Goal: Navigation & Orientation: Find specific page/section

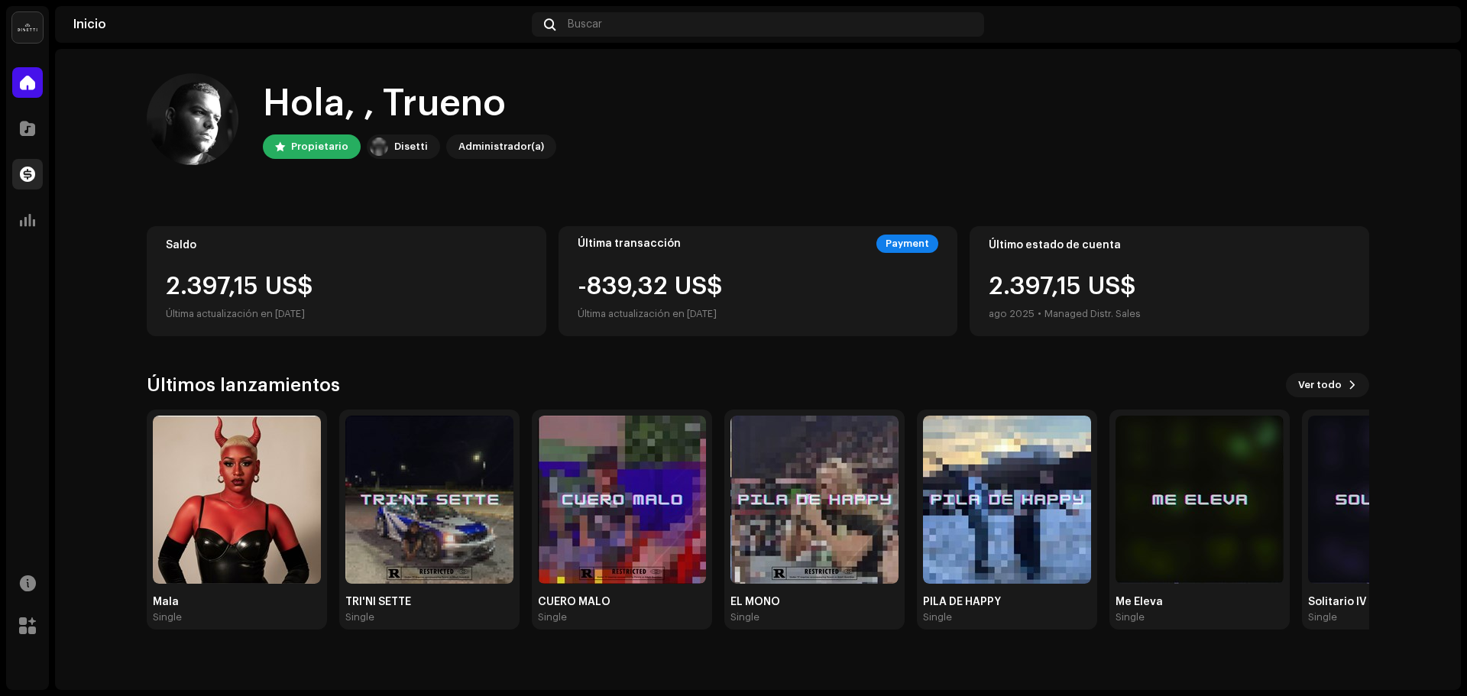
click at [28, 178] on span at bounding box center [27, 174] width 15 height 12
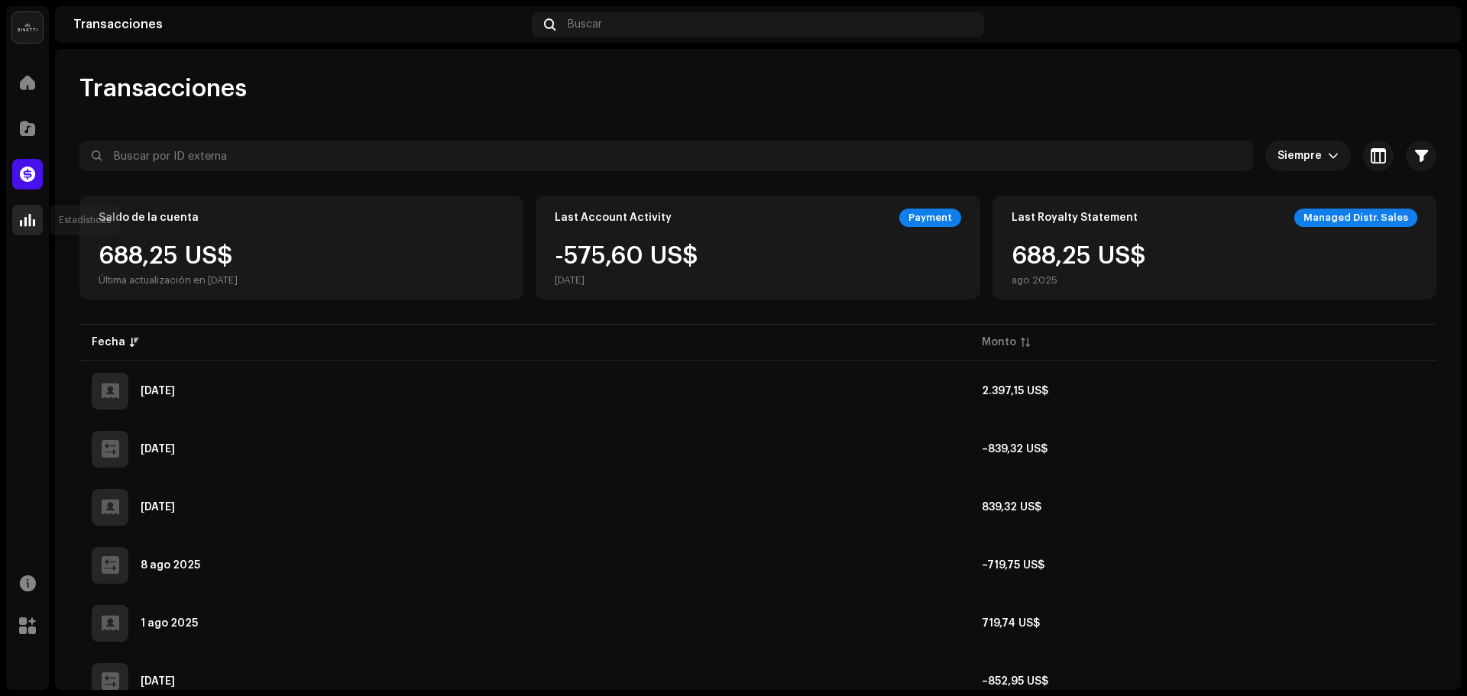
click at [28, 219] on span at bounding box center [27, 220] width 15 height 12
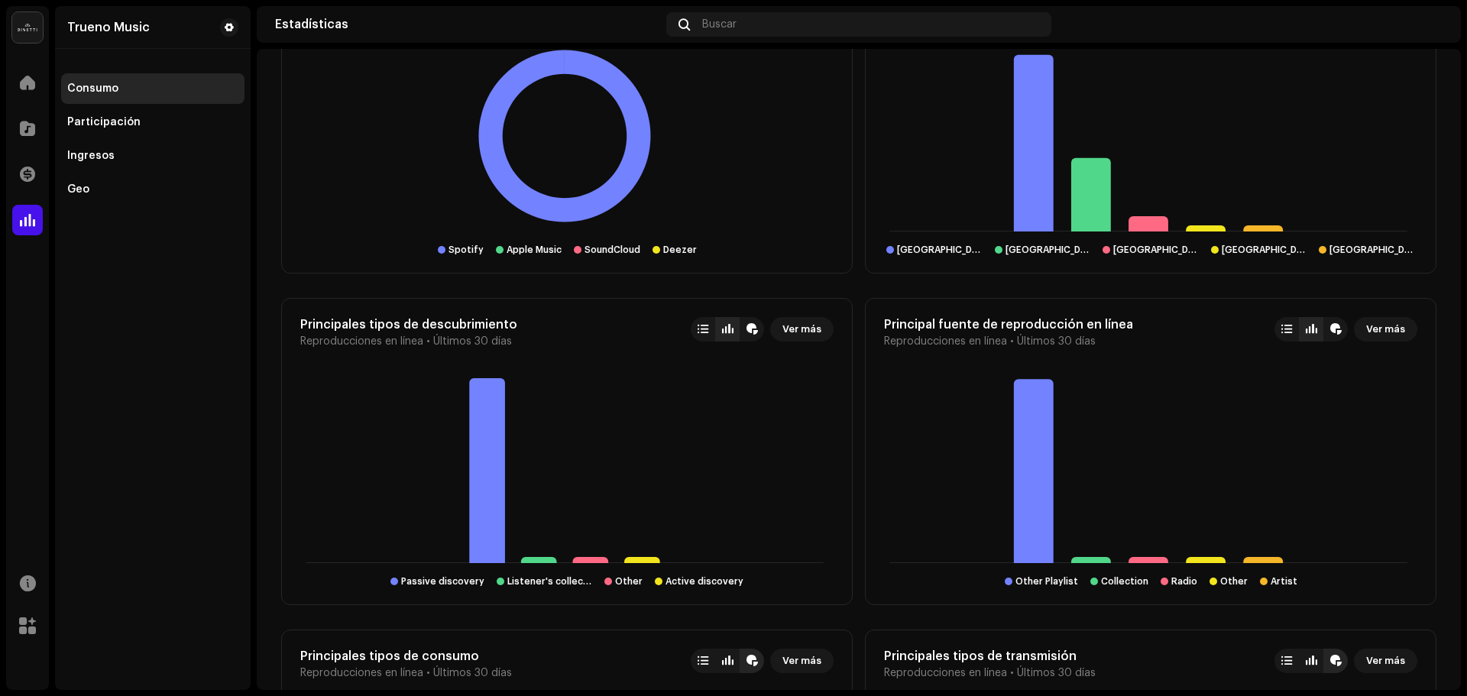
scroll to position [1146, 0]
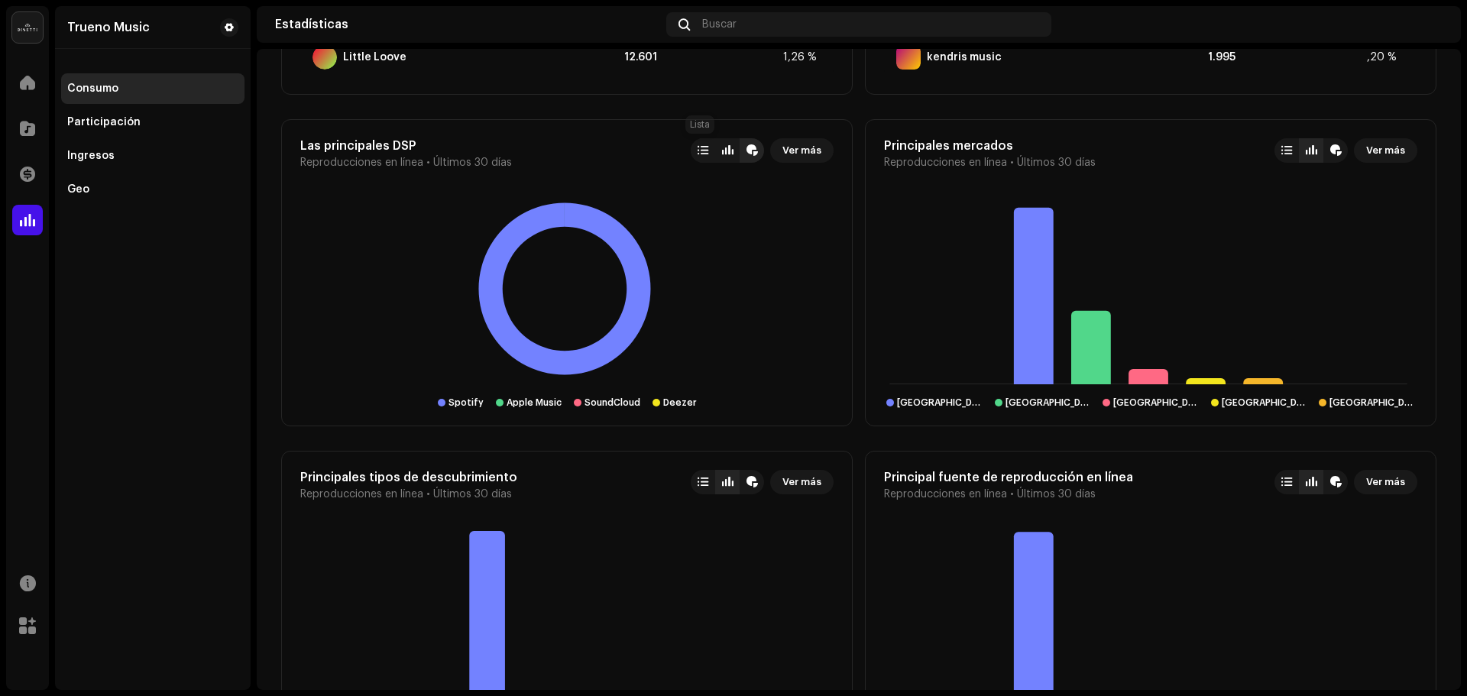
click at [698, 150] on div at bounding box center [703, 150] width 11 height 12
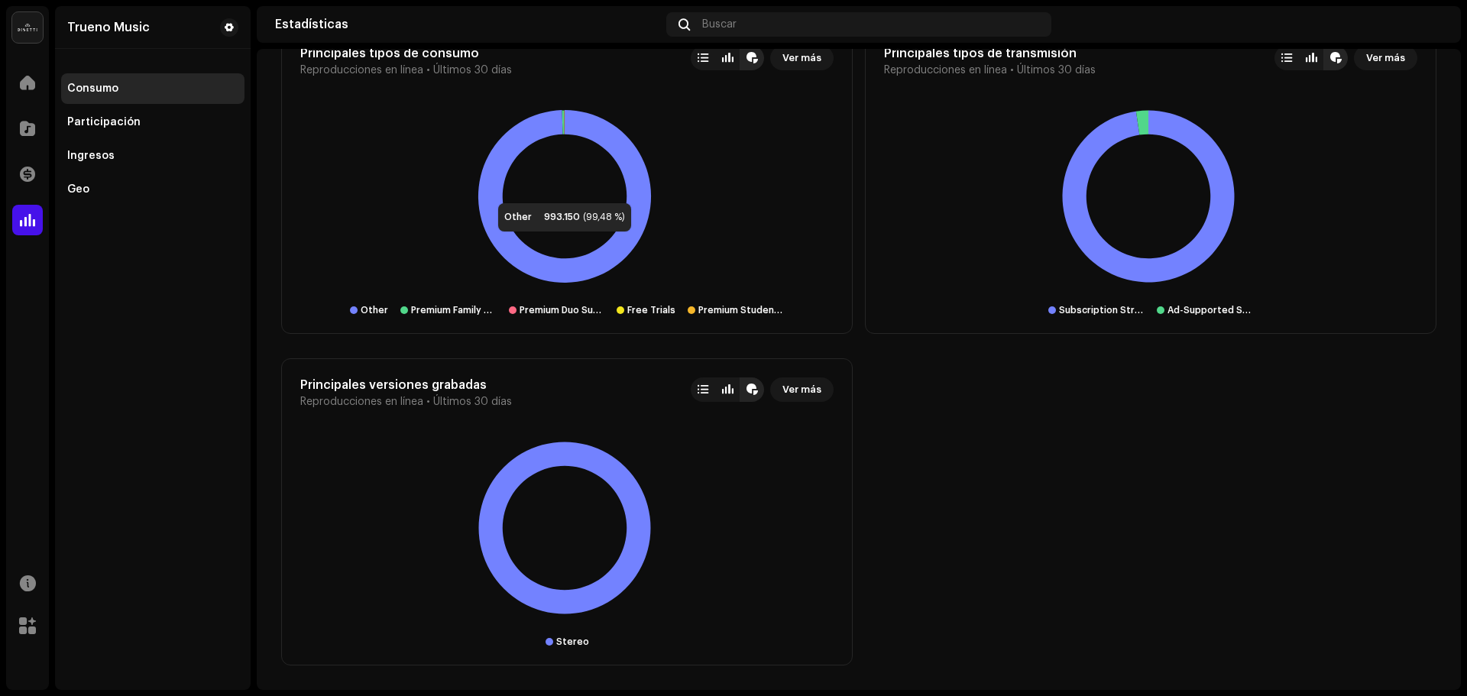
scroll to position [1672, 0]
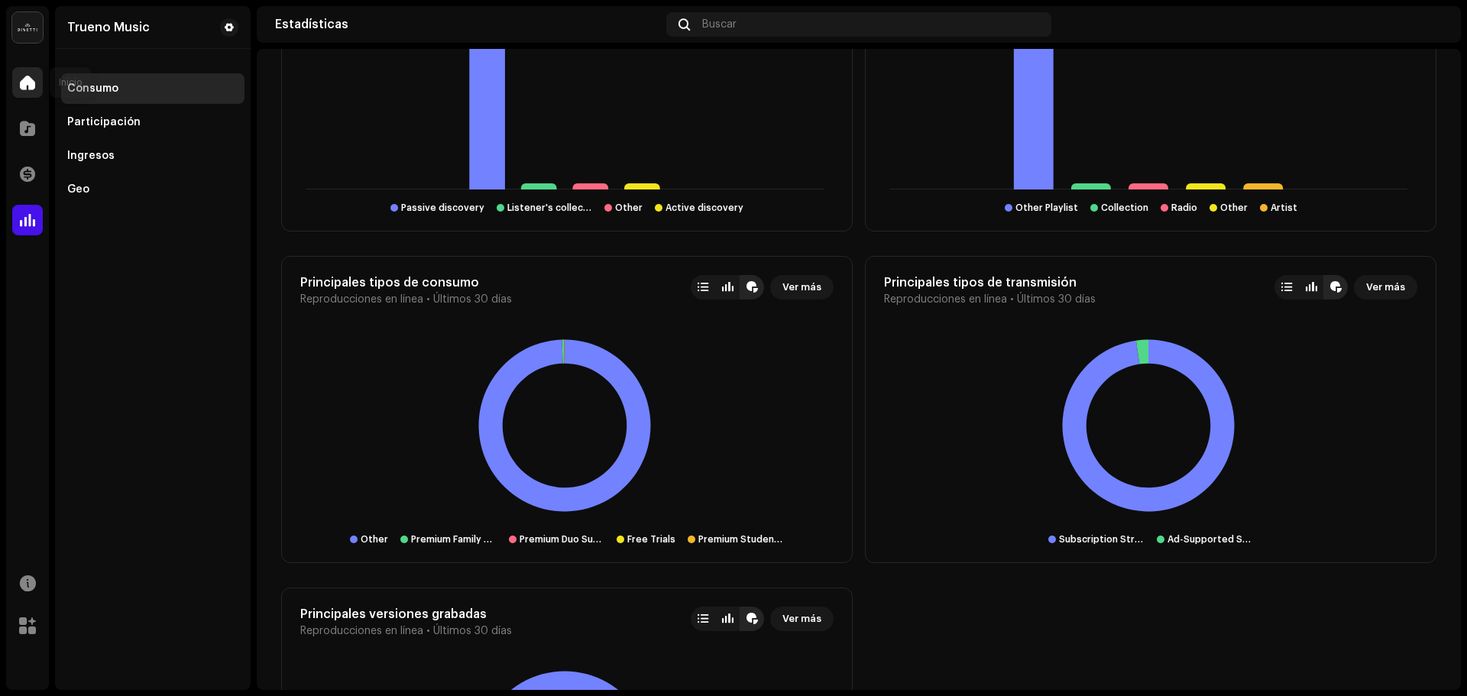
click at [40, 81] on div at bounding box center [27, 82] width 31 height 31
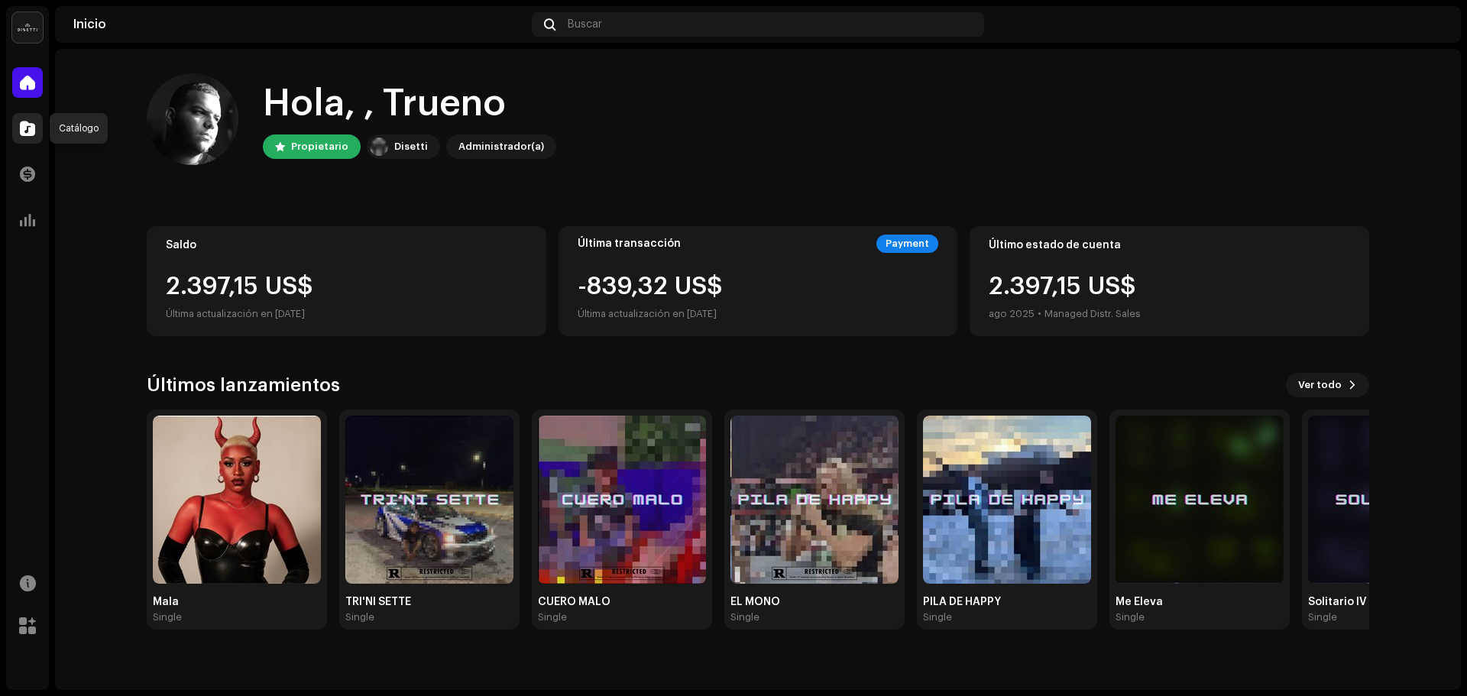
click at [18, 133] on div at bounding box center [27, 128] width 31 height 31
